Goal: Navigation & Orientation: Understand site structure

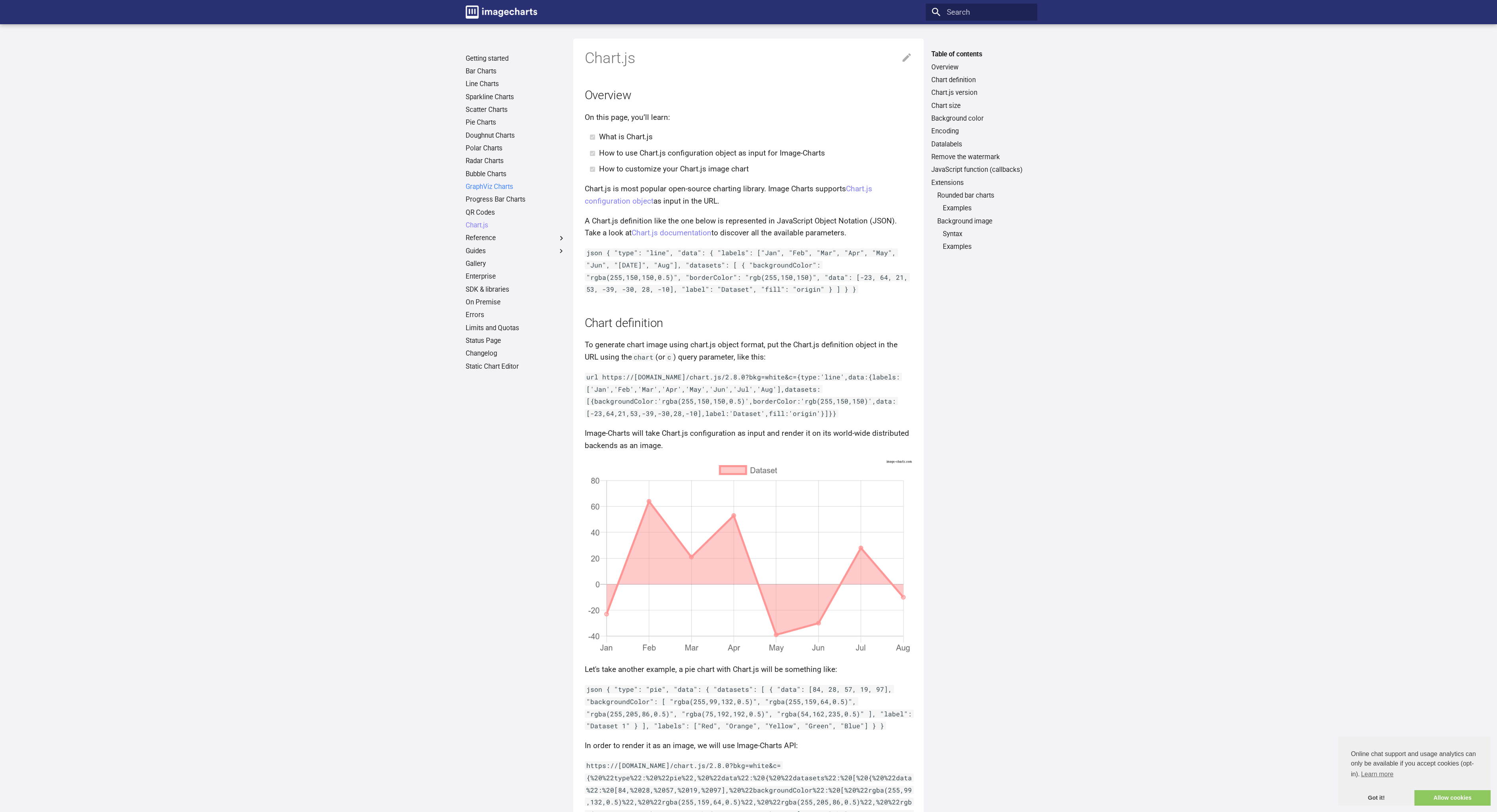
click at [485, 187] on link "GraphViz Charts" at bounding box center [515, 187] width 100 height 9
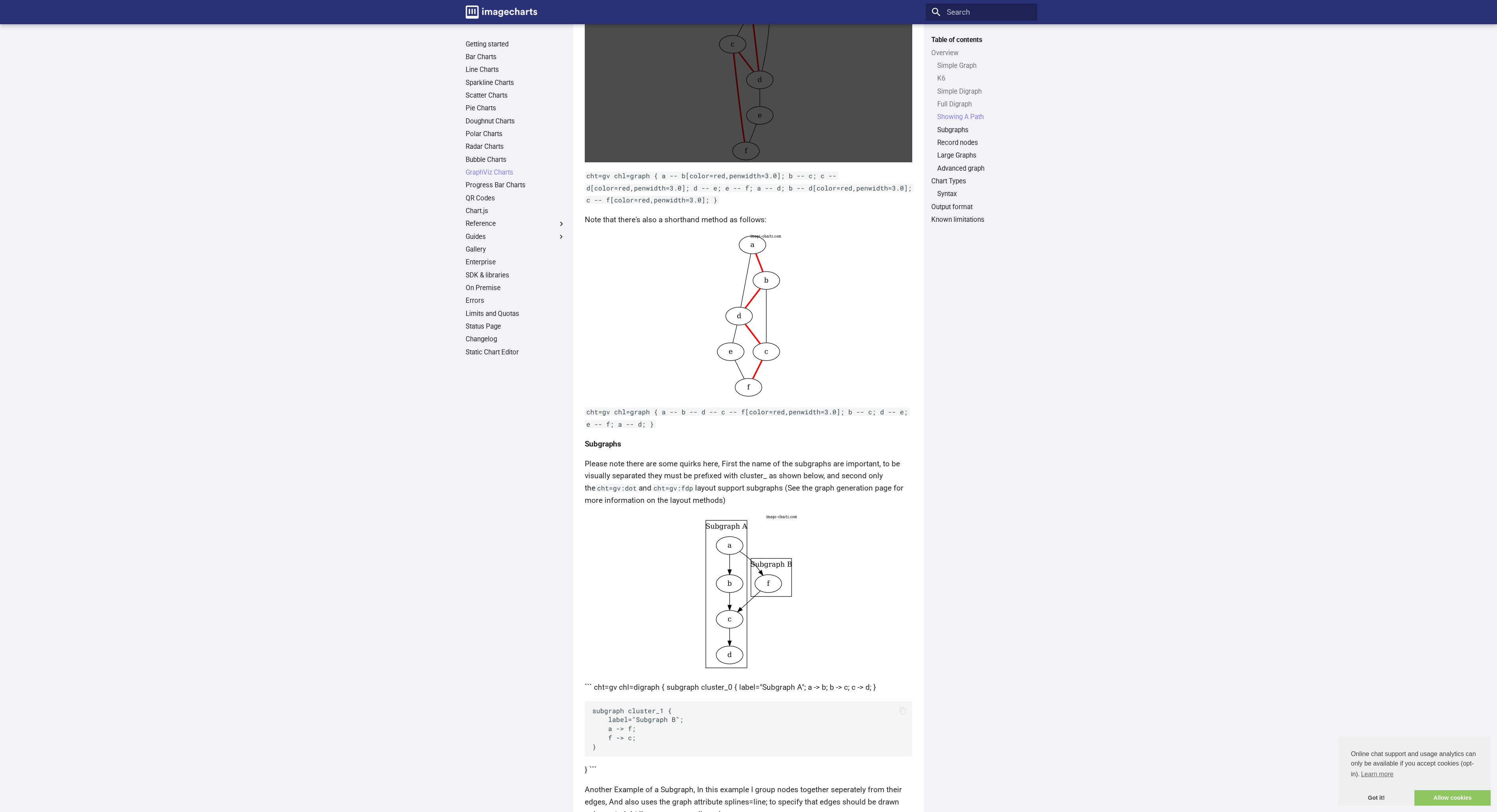
scroll to position [1238, 0]
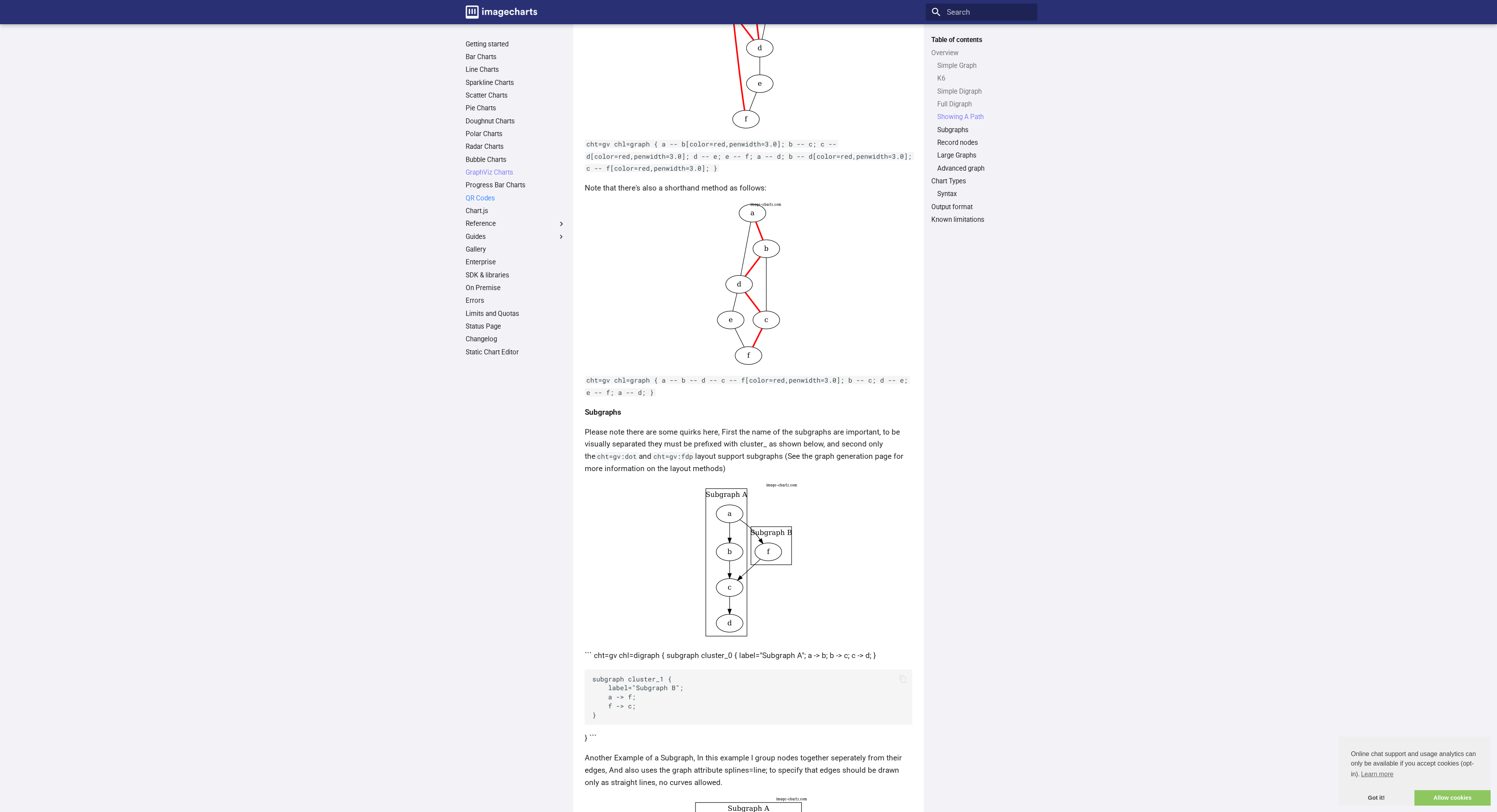
click at [469, 197] on link "QR Codes" at bounding box center [515, 198] width 100 height 9
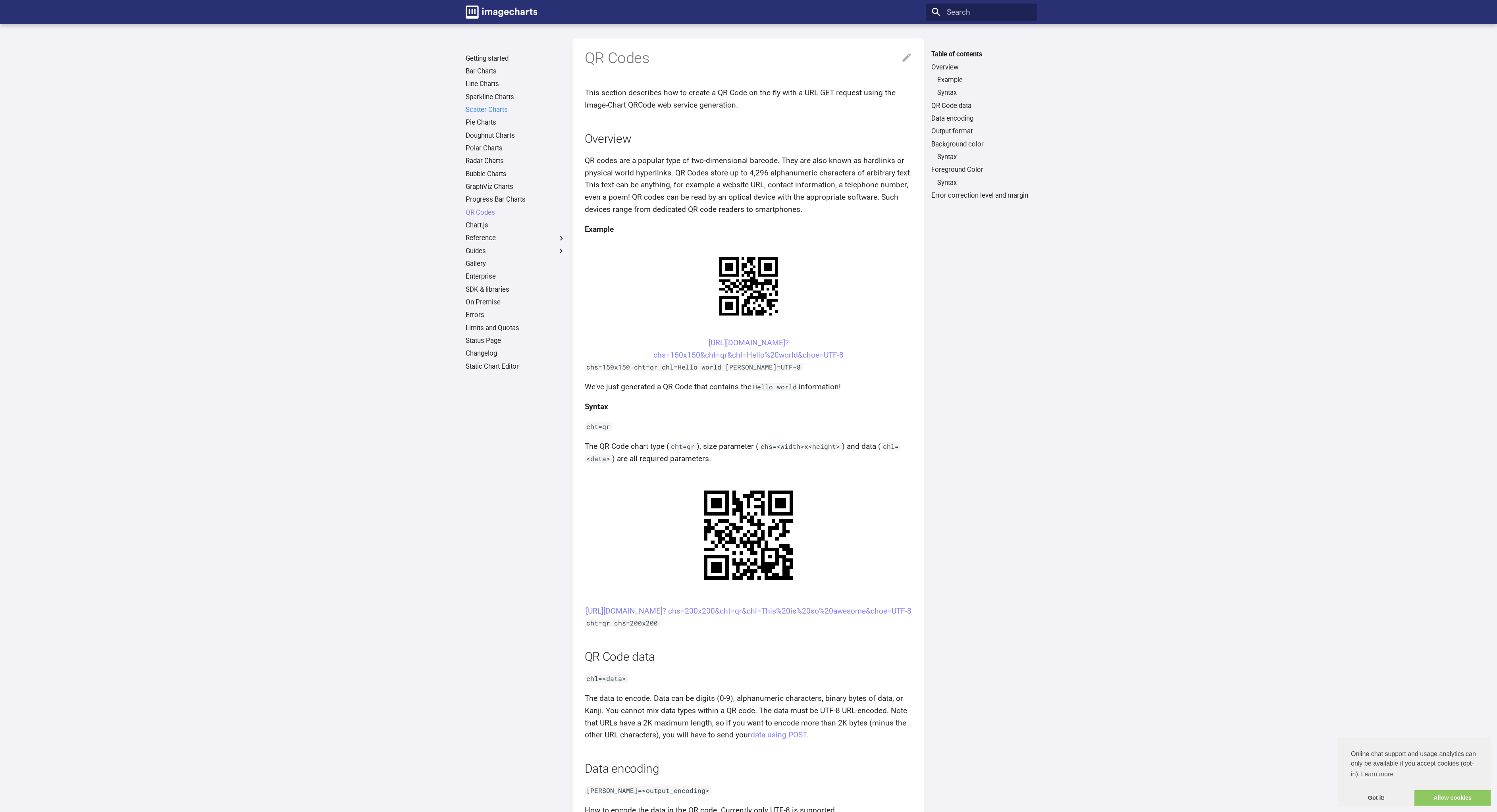
click at [482, 111] on link "Scatter Charts" at bounding box center [515, 110] width 100 height 9
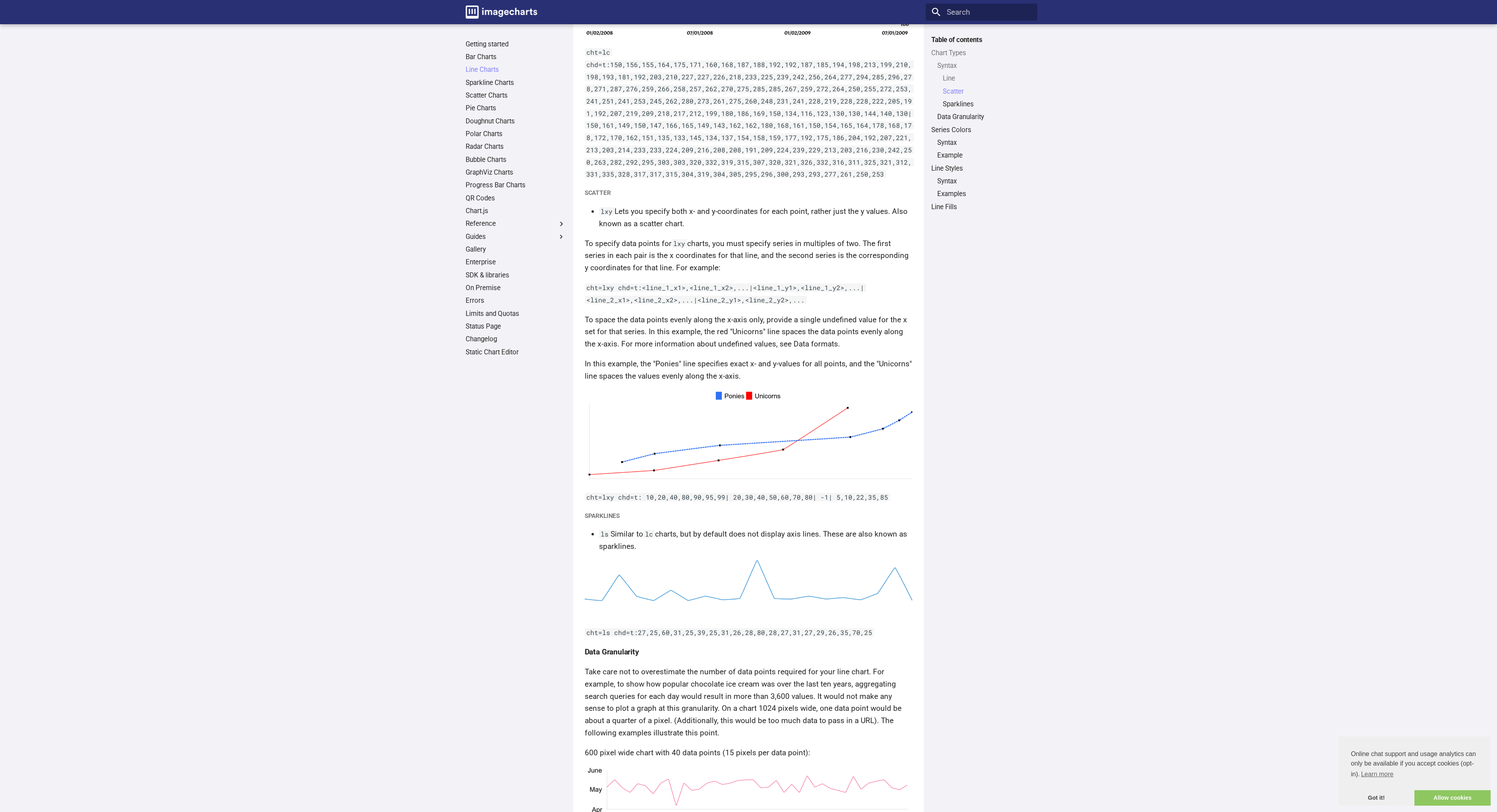
scroll to position [680, 0]
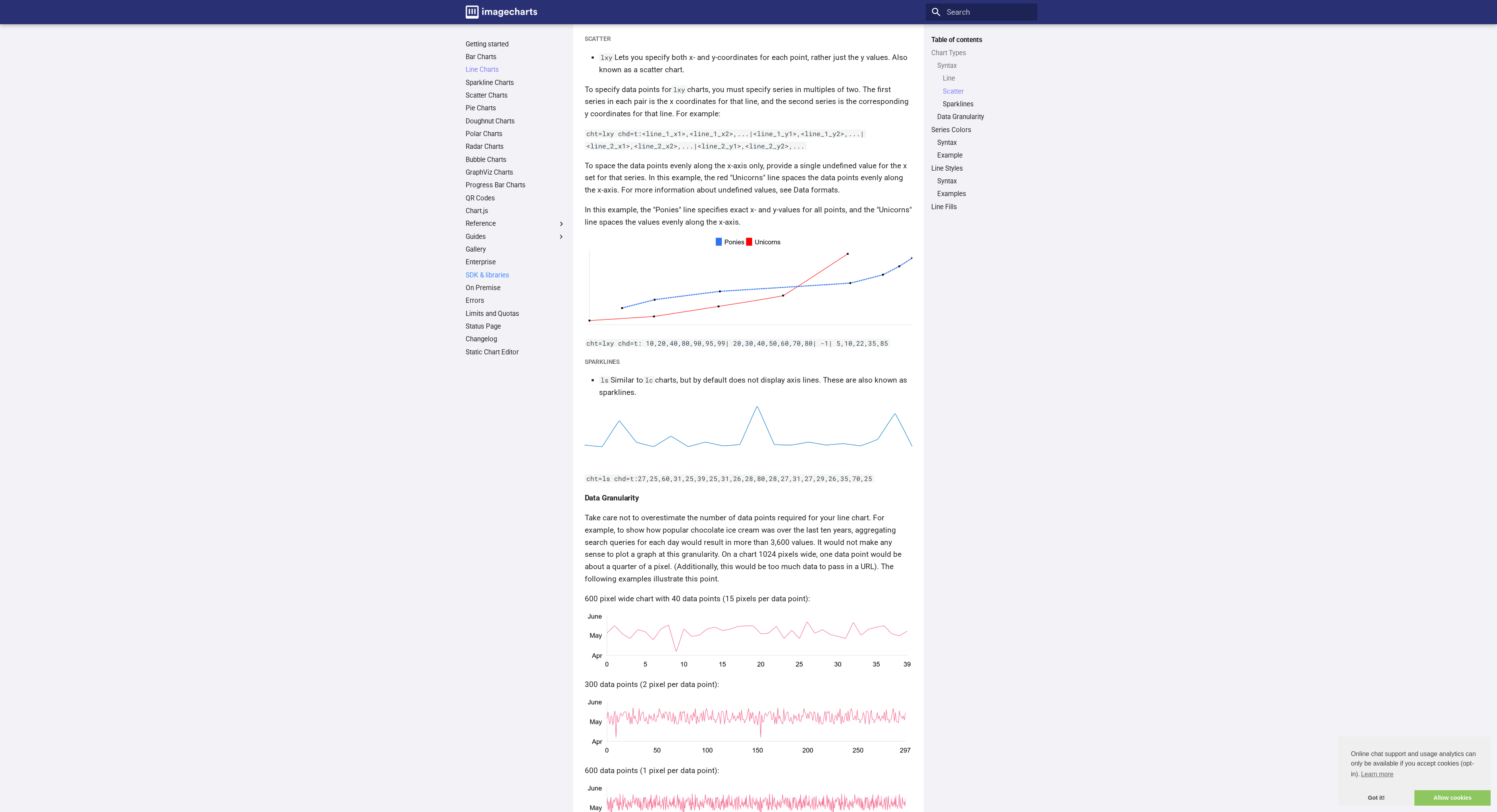
click at [480, 275] on link "SDK & libraries" at bounding box center [515, 275] width 100 height 9
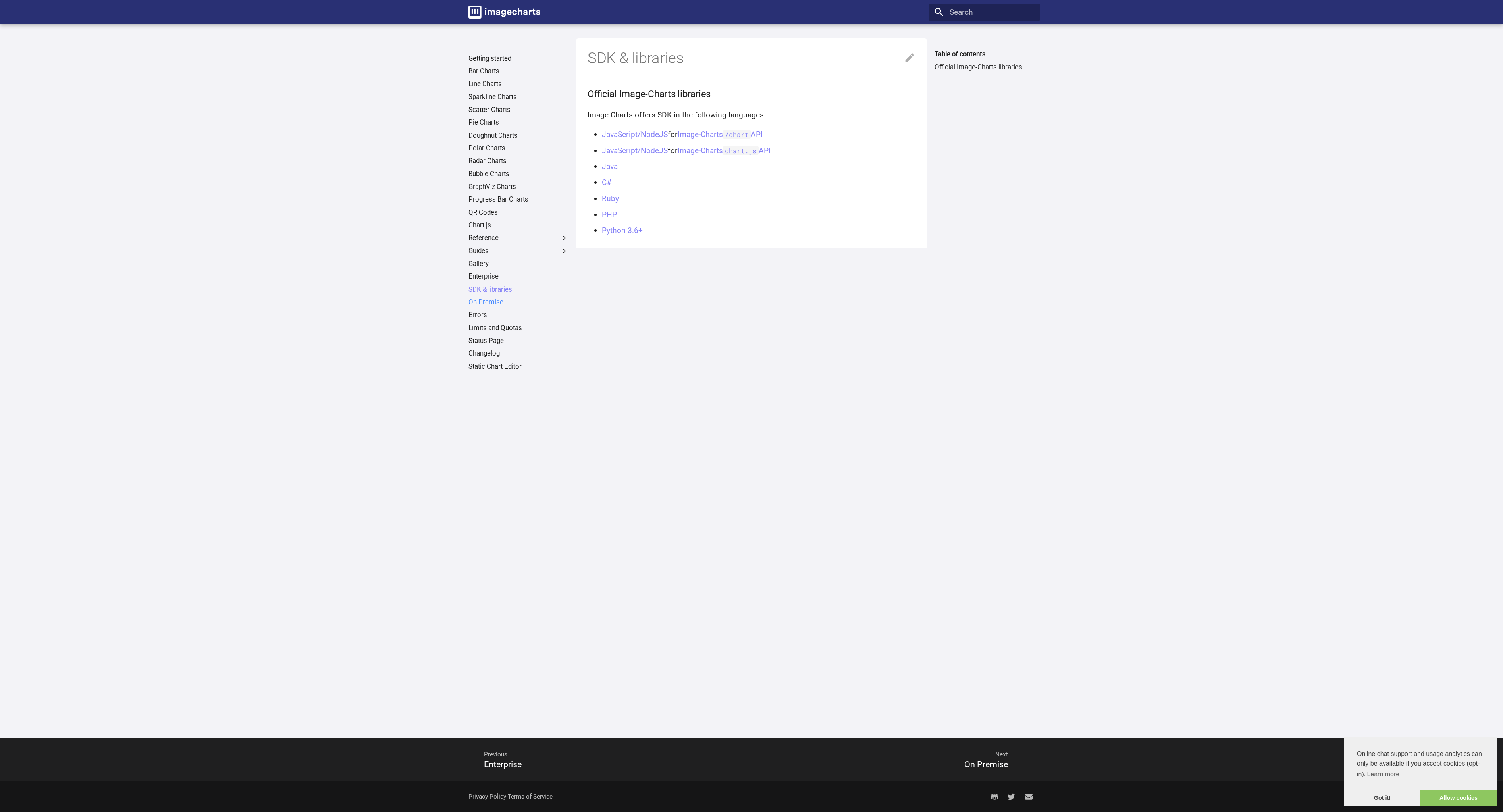
click at [481, 303] on link "On Premise" at bounding box center [518, 302] width 100 height 9
